Goal: Task Accomplishment & Management: Manage account settings

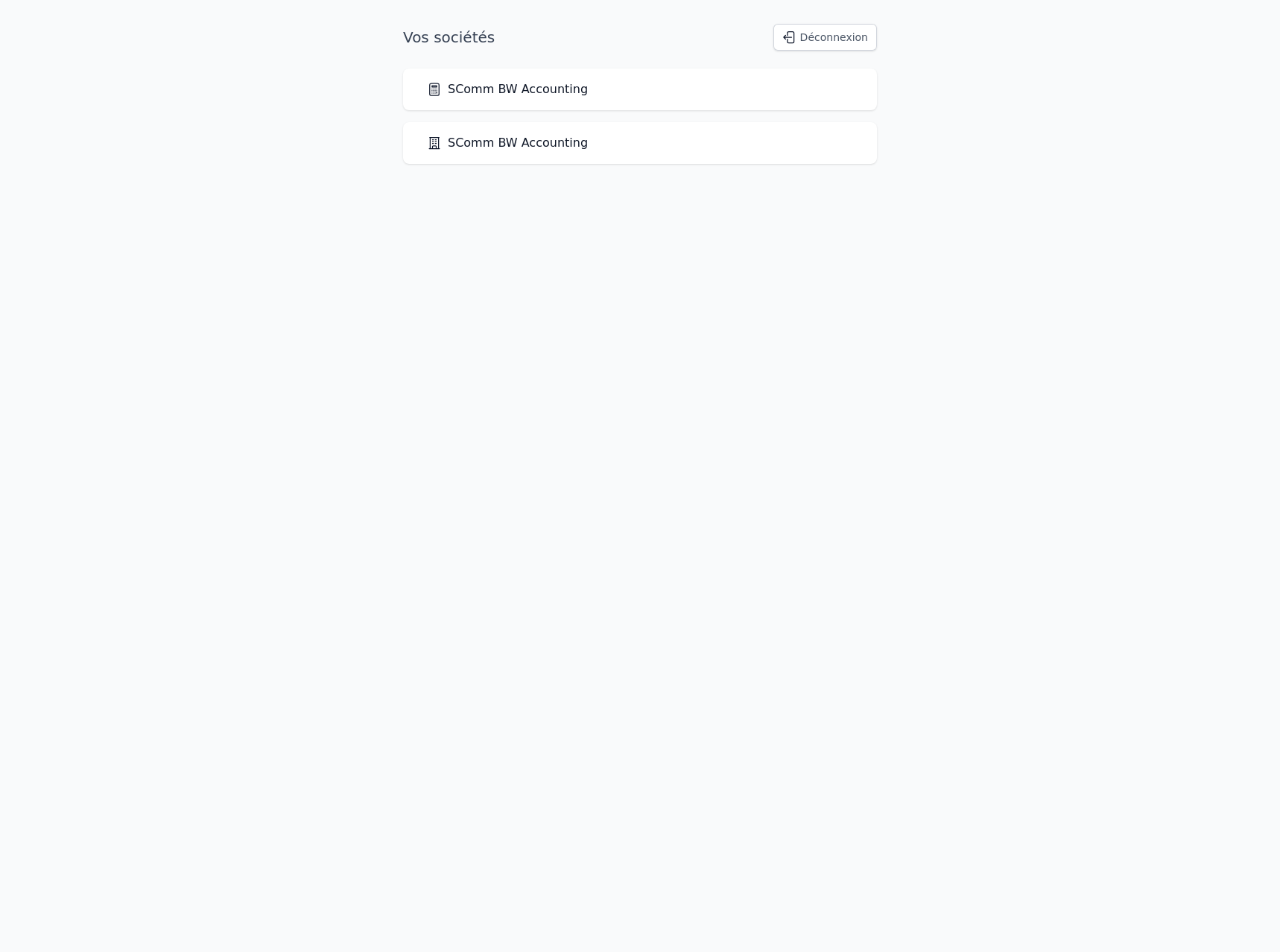
click at [503, 85] on link "SComm BW Accounting" at bounding box center [507, 89] width 161 height 18
click at [503, 91] on link "SComm BW Accounting" at bounding box center [507, 89] width 161 height 18
click at [499, 89] on link "SComm BW Accounting" at bounding box center [507, 89] width 161 height 18
click at [494, 92] on link "SComm BW Accounting" at bounding box center [507, 89] width 161 height 18
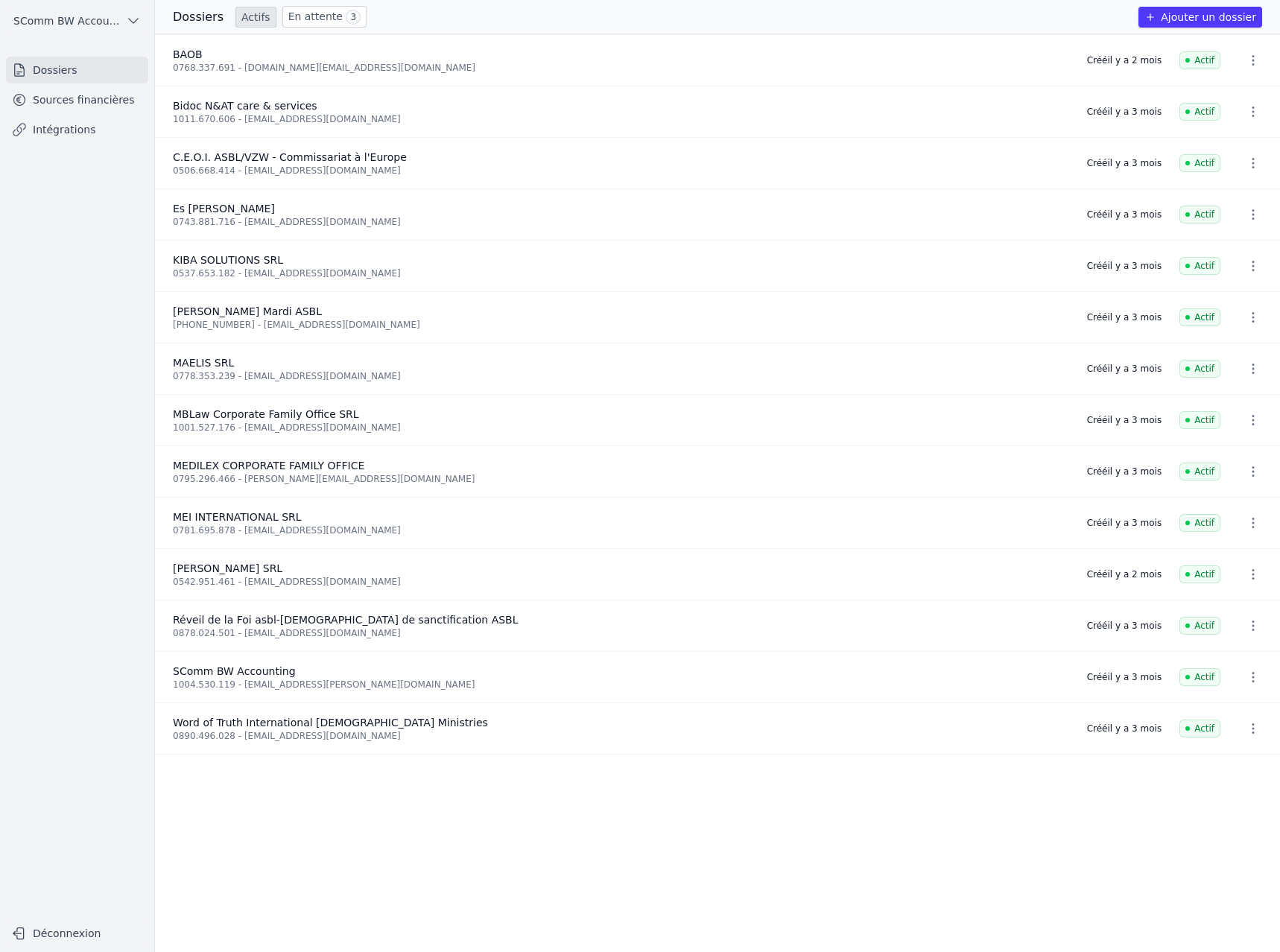
click at [346, 14] on span "3" at bounding box center [353, 17] width 15 height 15
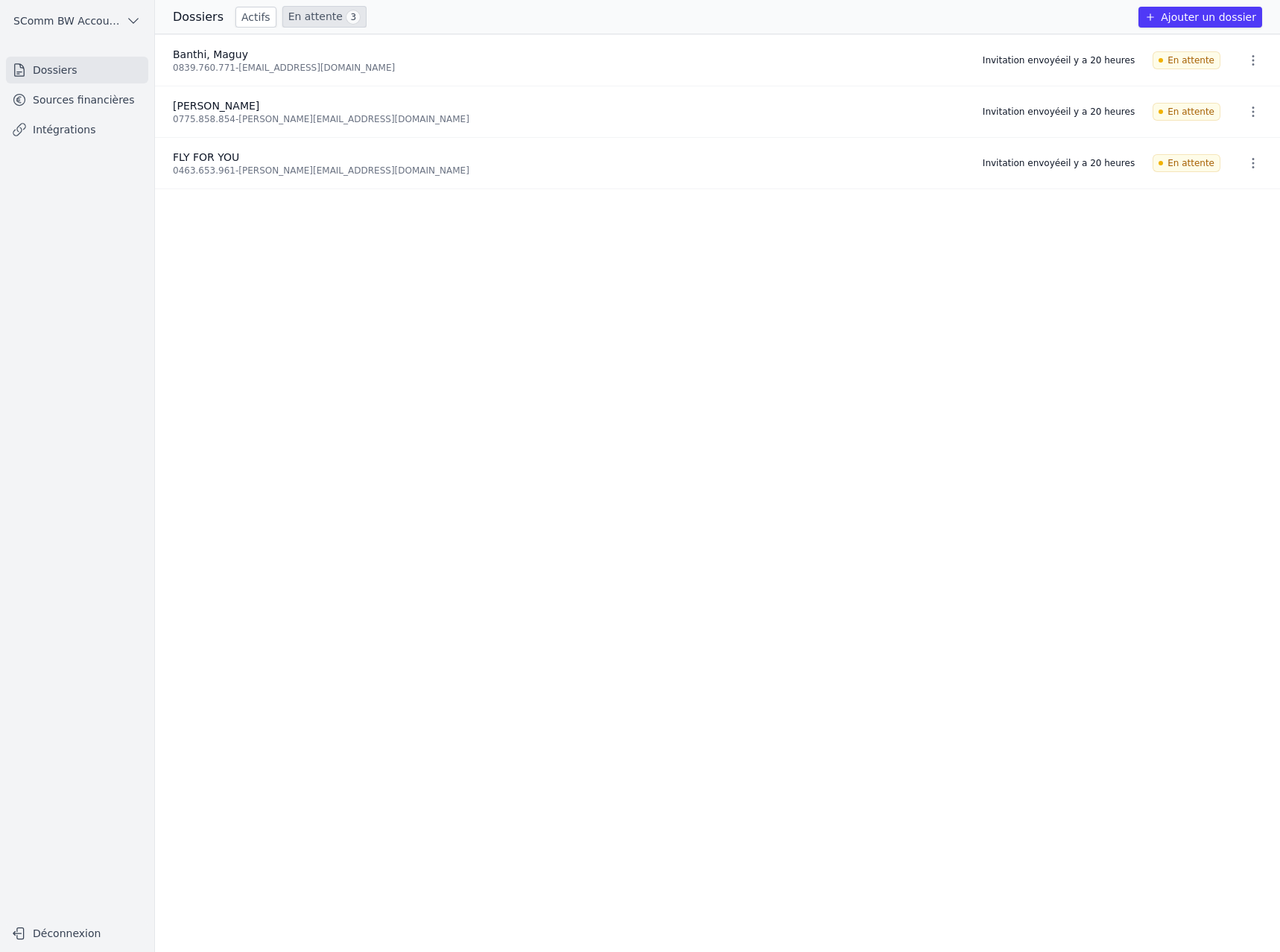
click at [1246, 159] on icon "button" at bounding box center [1253, 163] width 15 height 15
click at [1224, 232] on button "Supprimer" at bounding box center [1226, 225] width 94 height 30
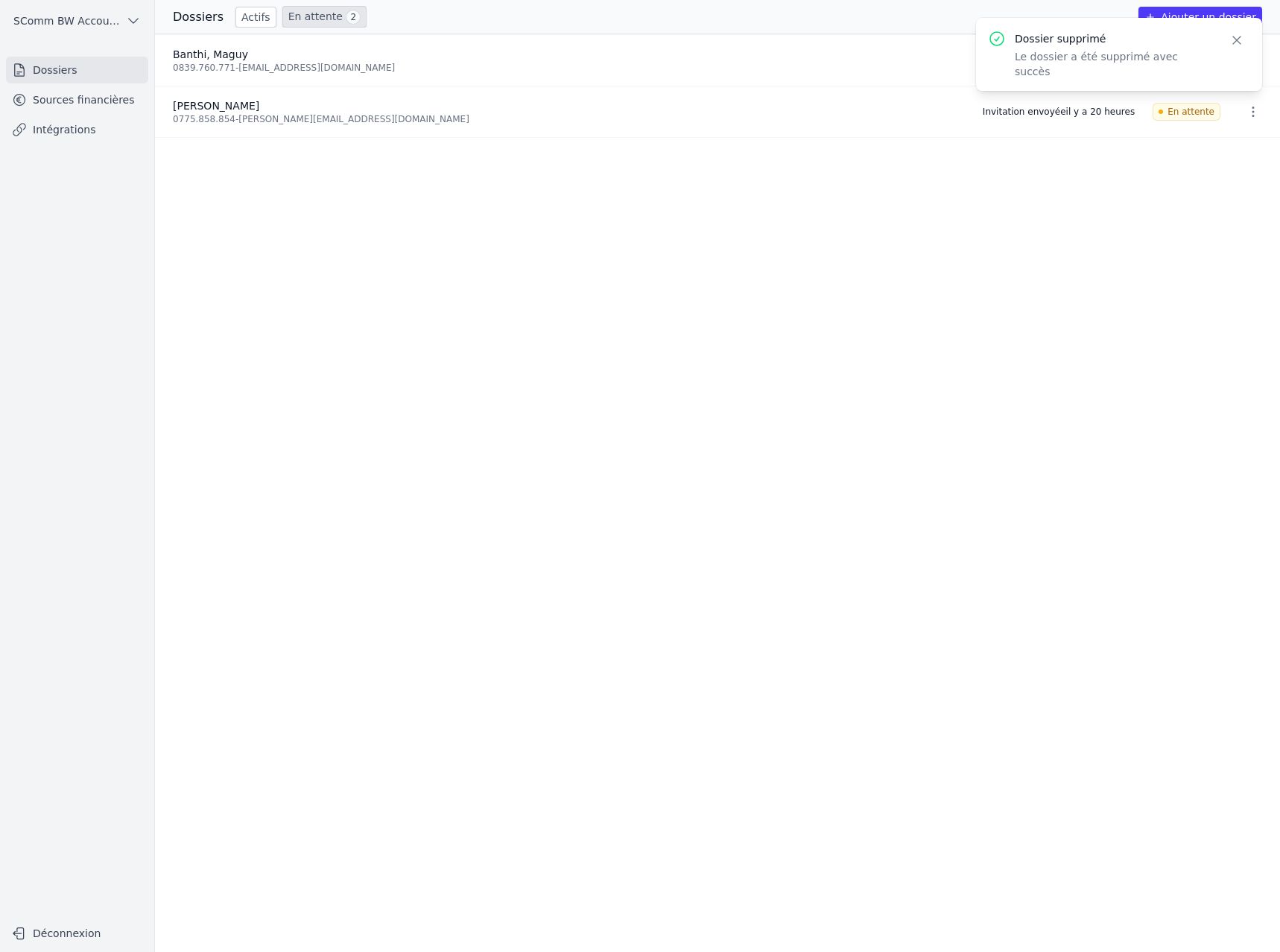
click at [1235, 37] on icon "button" at bounding box center [1237, 40] width 15 height 15
click at [81, 101] on link "Sources financières" at bounding box center [76, 99] width 142 height 27
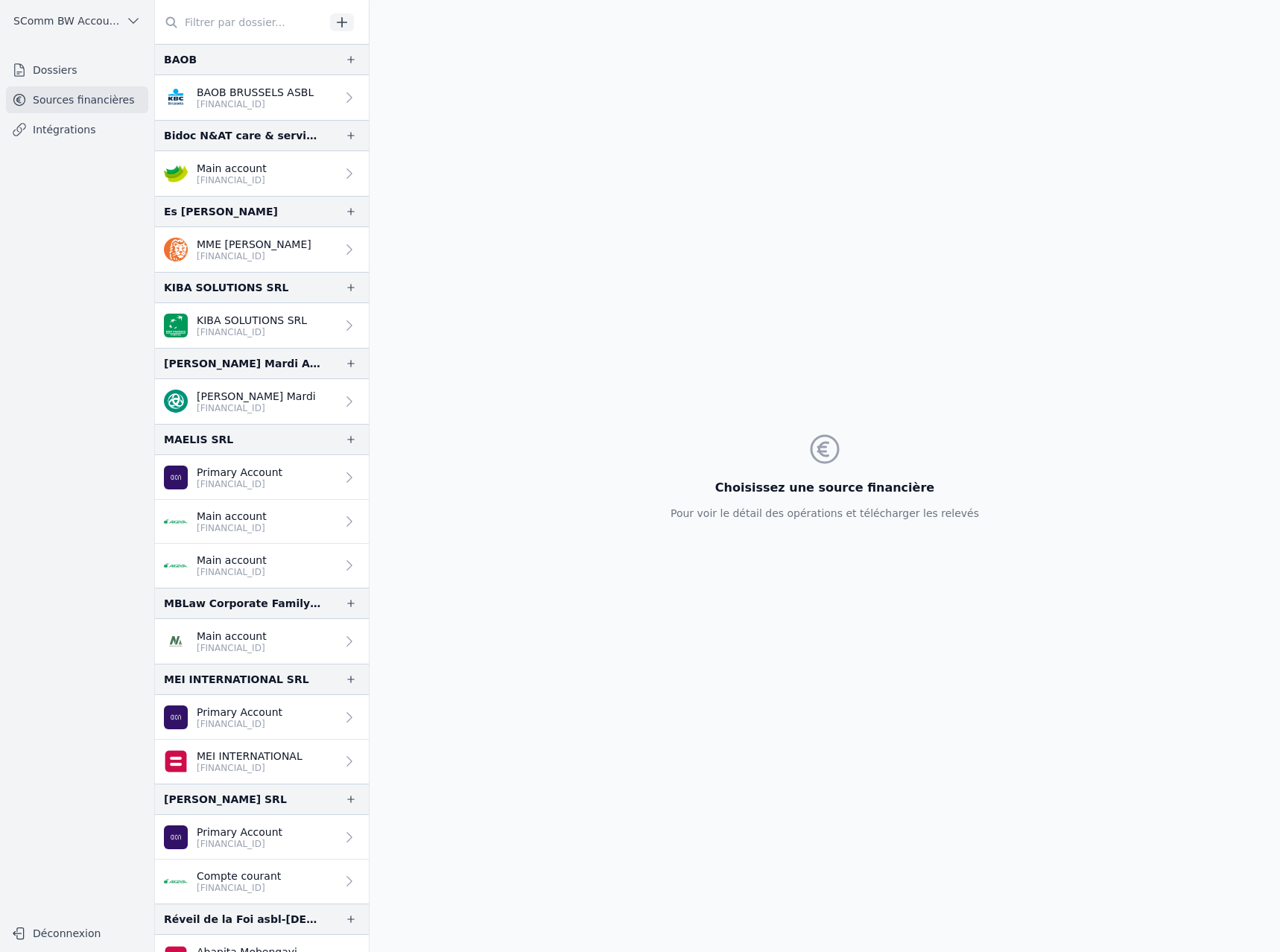
click at [84, 72] on link "Dossiers" at bounding box center [76, 70] width 142 height 27
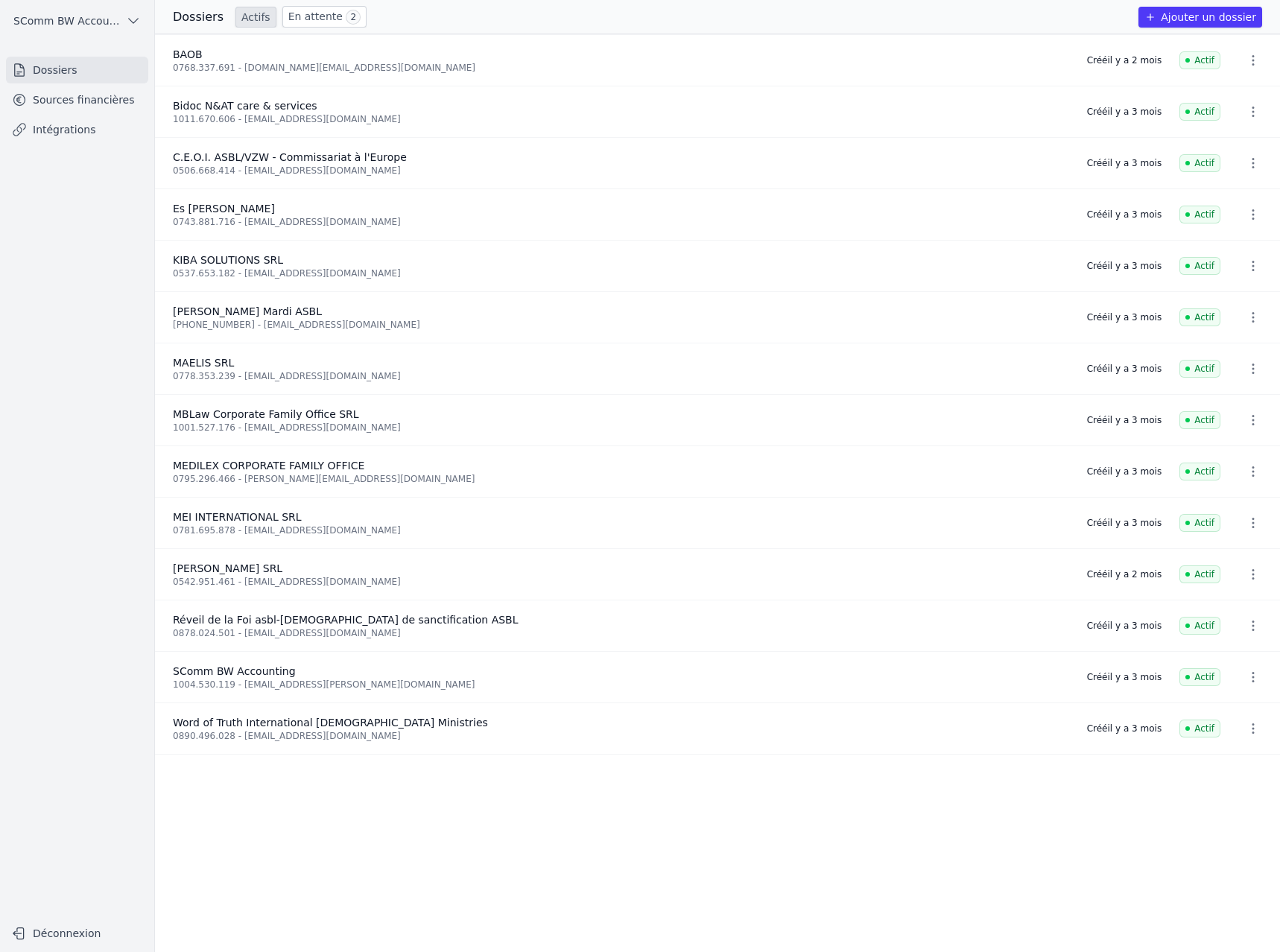
click at [236, 23] on link "Actifs" at bounding box center [256, 17] width 41 height 21
click at [263, 17] on link "Actifs" at bounding box center [256, 17] width 41 height 21
click at [239, 19] on link "Actifs" at bounding box center [256, 17] width 41 height 21
click at [51, 105] on link "Sources financières" at bounding box center [76, 99] width 142 height 27
